Goal: Book appointment/travel/reservation

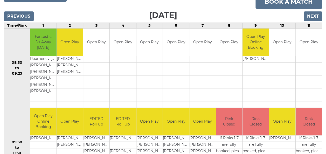
scroll to position [77, 0]
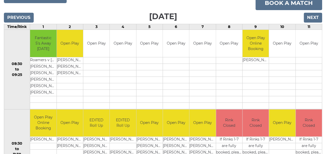
click at [21, 130] on td "09:30 to 11:30" at bounding box center [17, 149] width 26 height 80
click at [308, 15] on input "Next" at bounding box center [312, 18] width 18 height 10
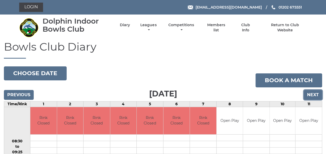
click at [314, 95] on input "Next" at bounding box center [312, 95] width 18 height 10
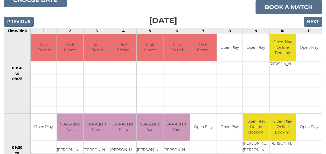
scroll to position [73, 0]
click at [310, 25] on input "Next" at bounding box center [312, 22] width 18 height 10
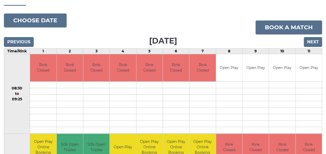
scroll to position [50, 0]
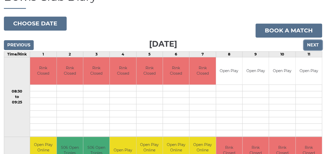
click at [309, 43] on input "Next" at bounding box center [312, 45] width 18 height 10
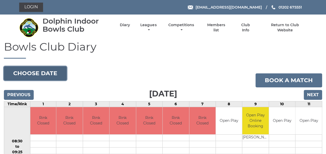
click at [16, 73] on button "Choose date" at bounding box center [35, 73] width 63 height 14
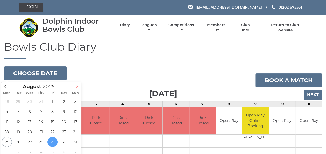
click at [76, 87] on icon at bounding box center [77, 86] width 4 height 4
type input "[DATE]"
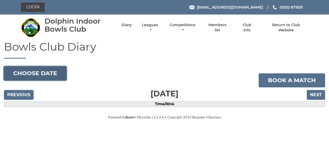
click at [25, 75] on button "Choose date" at bounding box center [35, 73] width 63 height 14
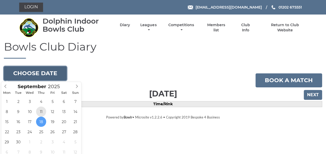
type input "2025-09-11"
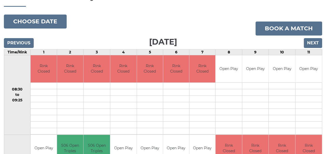
scroll to position [51, 0]
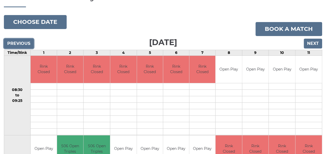
click at [19, 46] on input "Previous" at bounding box center [19, 44] width 30 height 10
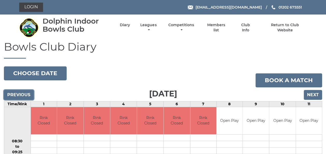
click at [16, 96] on input "Previous" at bounding box center [19, 95] width 30 height 10
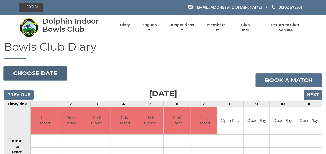
click at [18, 74] on button "Choose date" at bounding box center [35, 73] width 63 height 14
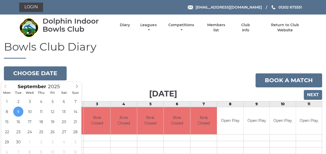
click at [6, 88] on span at bounding box center [5, 85] width 9 height 7
type input "[DATE]"
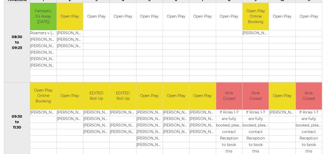
scroll to position [105, 0]
